Goal: Information Seeking & Learning: Find specific fact

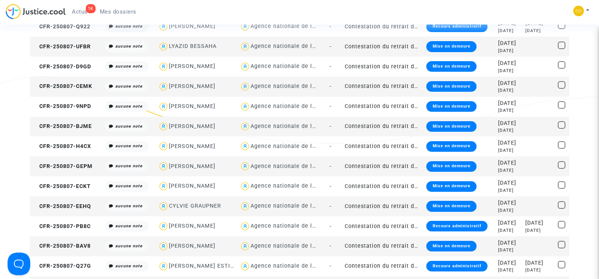
scroll to position [113, 0]
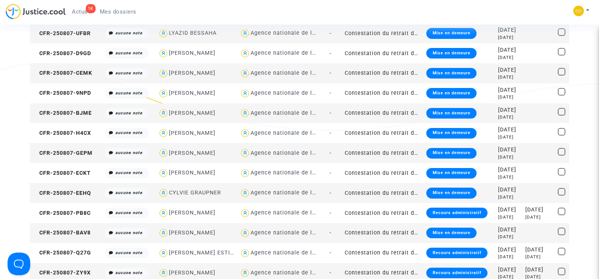
click at [208, 112] on div "[PERSON_NAME]" at bounding box center [192, 113] width 47 height 6
type textarea "@"SEBASTIEN DI [PERSON_NAME]" @"SOS MaPrimeRénov by Pitcher Avocat""
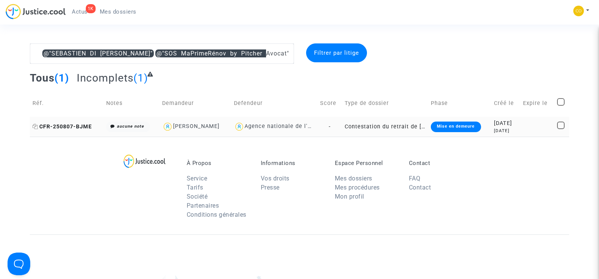
click at [57, 124] on span "CFR-250807-BJME" at bounding box center [62, 127] width 59 height 6
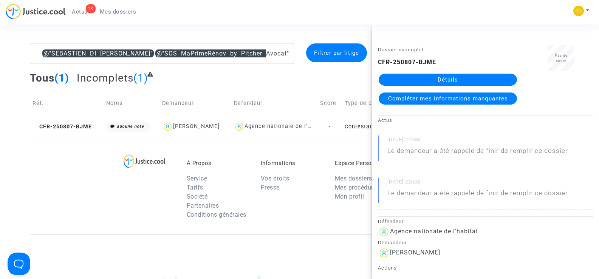
click at [455, 78] on link "Détails" at bounding box center [448, 80] width 138 height 12
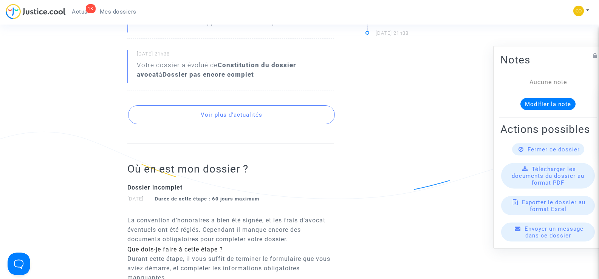
scroll to position [76, 0]
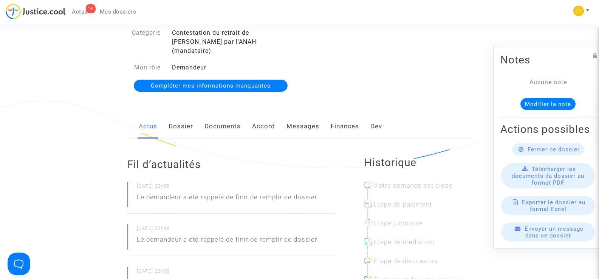
click at [233, 117] on link "Documents" at bounding box center [223, 126] width 36 height 25
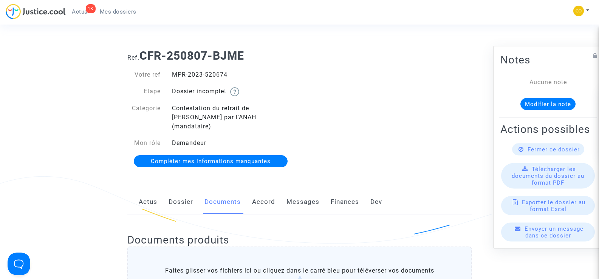
drag, startPoint x: 233, startPoint y: 75, endPoint x: 175, endPoint y: 78, distance: 58.7
click at [175, 78] on div "MPR-2023-520674" at bounding box center [233, 74] width 134 height 9
copy div "MPR-2023-520674"
